Goal: Navigation & Orientation: Find specific page/section

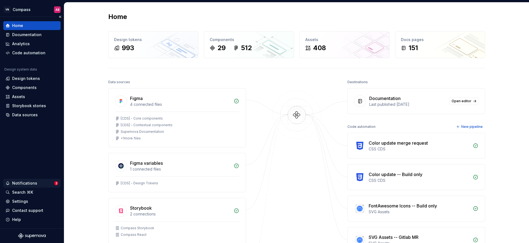
click at [26, 184] on div "Notifications" at bounding box center [24, 183] width 25 height 6
click at [25, 194] on html "VN Compass AB Home Documentation Analytics Code automation Design system data D…" at bounding box center [264, 121] width 529 height 243
click at [25, 194] on div "Search ⌘K" at bounding box center [22, 192] width 21 height 6
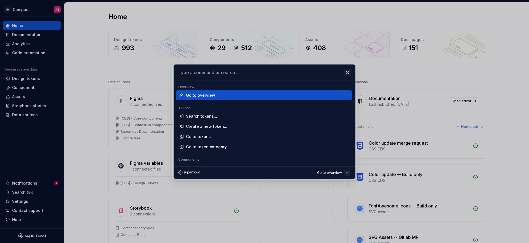
click at [348, 72] on button "button" at bounding box center [347, 73] width 8 height 8
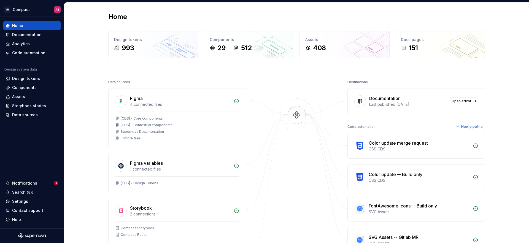
click at [499, 108] on div "Home Design tokens 993 Components 29 512 Assets 408 Docs pages 151 Data sources…" at bounding box center [296, 178] width 464 height 352
click at [512, 60] on div "Home Design tokens 993 Components 29 512 Assets 408 Docs pages 151 Data sources…" at bounding box center [296, 178] width 464 height 352
click at [501, 61] on div "Home Design tokens 993 Components 29 512 Assets 408 Docs pages 151 Data sources…" at bounding box center [296, 178] width 464 height 352
click at [506, 79] on div "Home Design tokens 993 Components 29 512 Assets 408 Docs pages 151 Data sources…" at bounding box center [296, 178] width 464 height 352
click at [515, 127] on div "Home Design tokens 993 Components 29 512 Assets 408 Docs pages 151 Data sources…" at bounding box center [296, 178] width 464 height 352
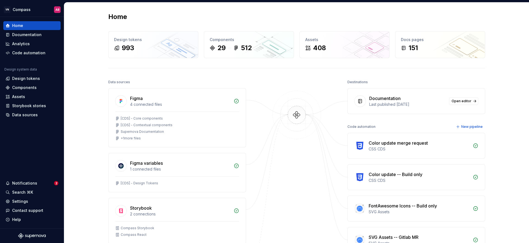
click at [497, 90] on div "Home Design tokens 993 Components 29 512 Assets 408 Docs pages 151 Data sources…" at bounding box center [296, 178] width 464 height 352
click at [497, 55] on div "Home Design tokens 993 Components 29 512 Assets 408 Docs pages 151 Data sources…" at bounding box center [296, 178] width 464 height 352
